Goal: Task Accomplishment & Management: Use online tool/utility

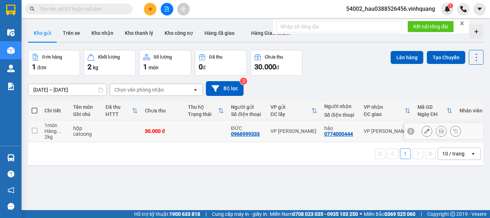
click at [33, 130] on input "checkbox" at bounding box center [34, 130] width 5 height 5
checkbox input "true"
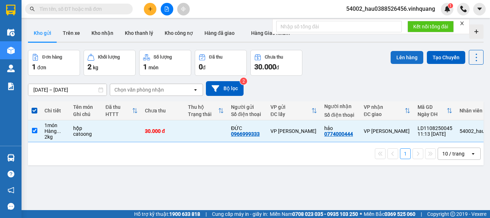
click at [404, 59] on button "Lên hàng" at bounding box center [406, 57] width 33 height 13
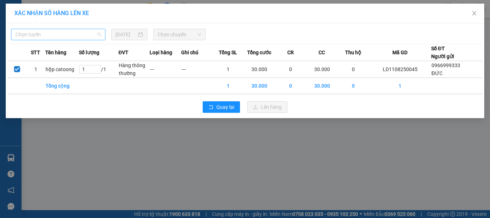
click at [71, 37] on span "Chọn tuyến" at bounding box center [58, 34] width 86 height 11
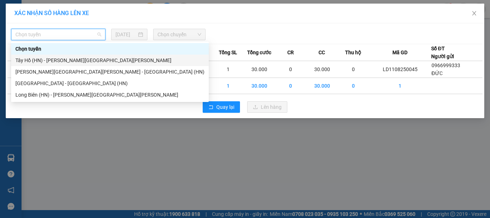
click at [52, 60] on div "Tây Hồ (HN) - [PERSON_NAME][GEOGRAPHIC_DATA][PERSON_NAME]" at bounding box center [109, 60] width 189 height 8
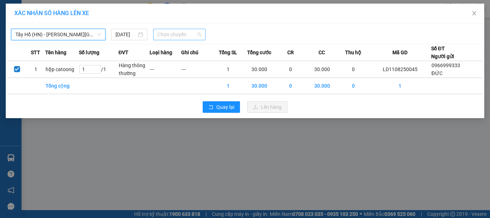
click at [182, 34] on span "Chọn chuyến" at bounding box center [179, 34] width 44 height 11
click at [75, 30] on span "Tây Hồ (HN) - [PERSON_NAME][GEOGRAPHIC_DATA][PERSON_NAME]" at bounding box center [58, 34] width 86 height 11
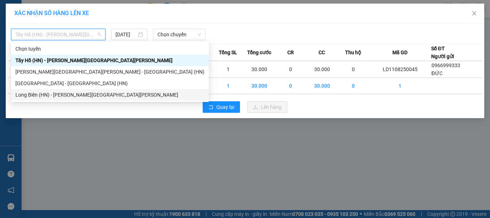
click at [62, 96] on div "Long Biên (HN) - [PERSON_NAME][GEOGRAPHIC_DATA][PERSON_NAME]" at bounding box center [109, 95] width 189 height 8
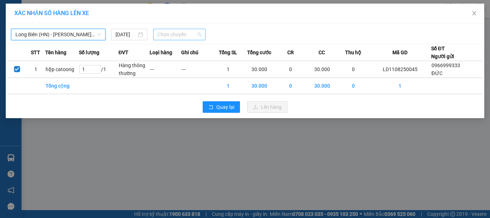
click at [165, 37] on span "Chọn chuyến" at bounding box center [179, 34] width 44 height 11
drag, startPoint x: 165, startPoint y: 37, endPoint x: 171, endPoint y: 48, distance: 13.0
click at [177, 34] on span "Chọn chuyến" at bounding box center [179, 34] width 44 height 11
click at [177, 32] on span "Chọn chuyến" at bounding box center [179, 34] width 44 height 11
click at [186, 35] on span "Chọn chuyến" at bounding box center [179, 34] width 44 height 11
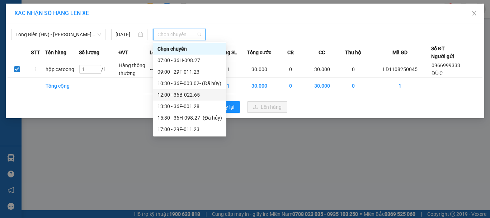
click at [184, 97] on div "12:00 - 36B-022.65" at bounding box center [189, 95] width 65 height 8
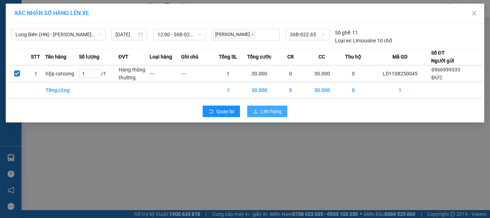
click at [266, 113] on span "Lên hàng" at bounding box center [271, 111] width 21 height 8
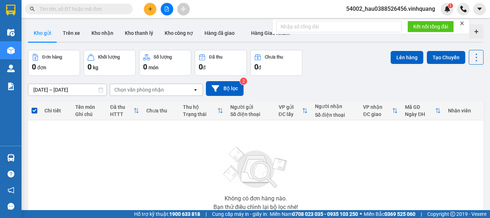
click at [114, 5] on input "text" at bounding box center [81, 9] width 85 height 8
click at [115, 8] on input "text" at bounding box center [81, 9] width 85 height 8
click at [92, 6] on input "text" at bounding box center [81, 9] width 85 height 8
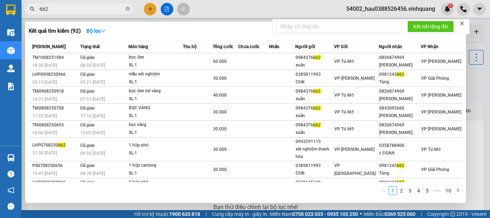
type input "662"
click at [214, 16] on div at bounding box center [245, 109] width 490 height 218
click at [127, 9] on icon "close-circle" at bounding box center [127, 8] width 4 height 4
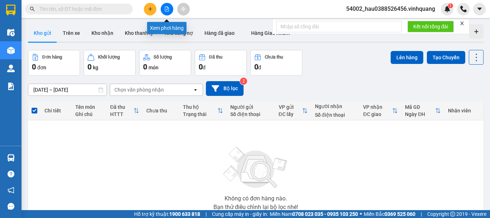
click at [168, 12] on button at bounding box center [167, 9] width 13 height 13
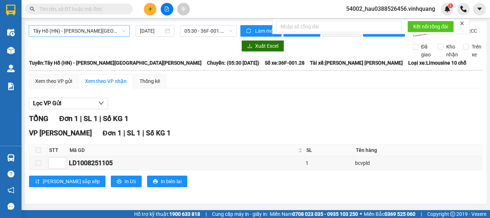
click at [104, 25] on span "Tây Hồ (HN) - [PERSON_NAME][GEOGRAPHIC_DATA][PERSON_NAME]" at bounding box center [79, 30] width 92 height 11
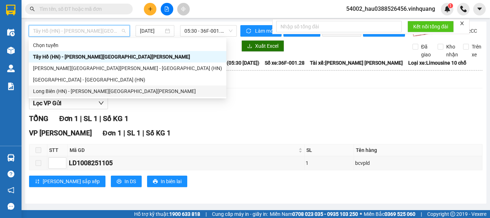
click at [89, 92] on div "Long Biên (HN) - [PERSON_NAME][GEOGRAPHIC_DATA][PERSON_NAME]" at bounding box center [127, 91] width 189 height 8
type input "[DATE]"
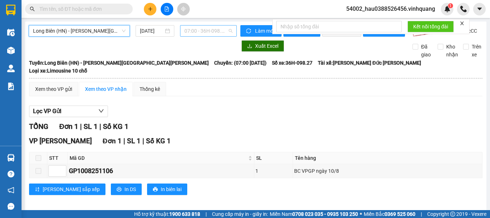
click at [205, 30] on span "07:00 - 36H-098.27" at bounding box center [208, 30] width 48 height 11
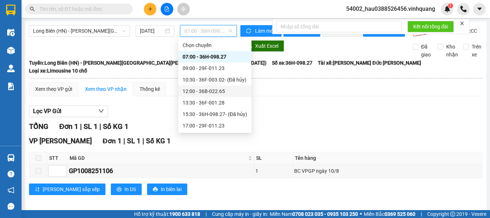
click at [205, 90] on div "12:00 - 36B-022.65" at bounding box center [214, 91] width 65 height 8
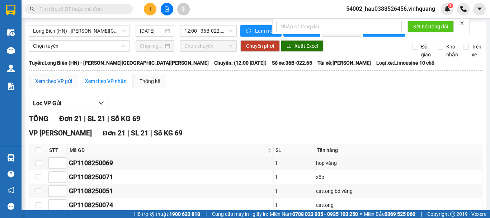
click at [66, 85] on div "Xem theo VP gửi" at bounding box center [53, 81] width 37 height 8
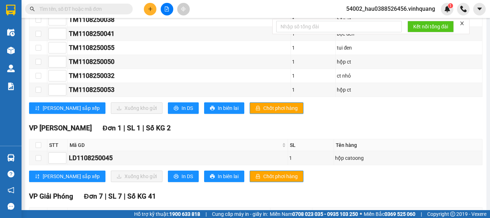
scroll to position [242, 0]
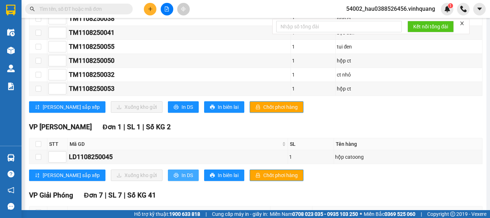
click at [181, 179] on span "In DS" at bounding box center [186, 175] width 11 height 8
